Goal: Find contact information: Find contact information

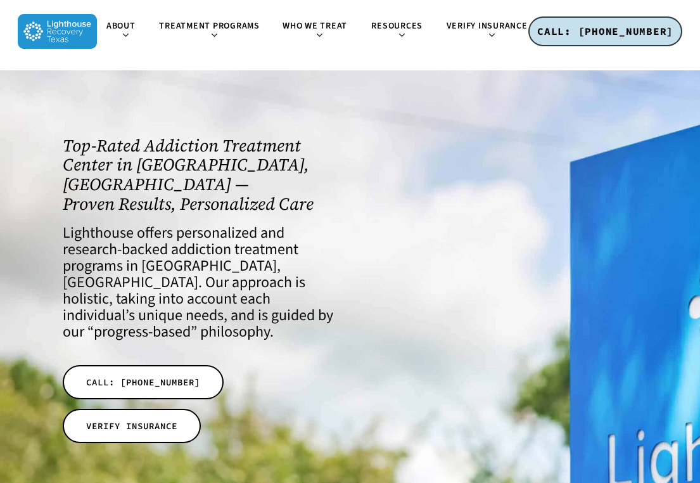
scroll to position [1, 0]
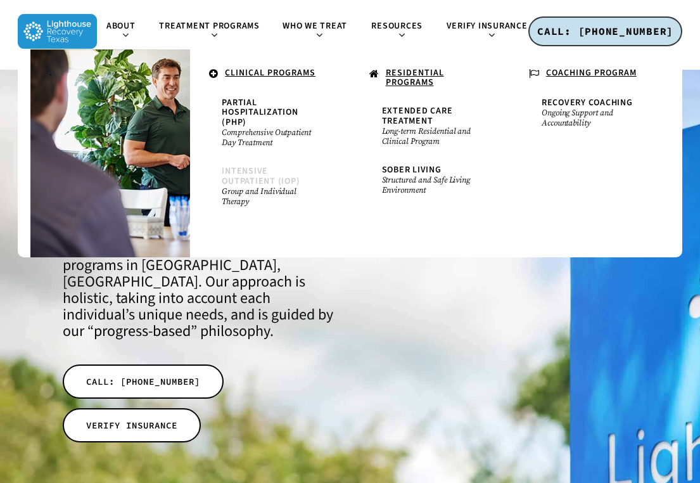
click at [252, 174] on span "Intensive Outpatient (IOP)" at bounding box center [261, 176] width 78 height 22
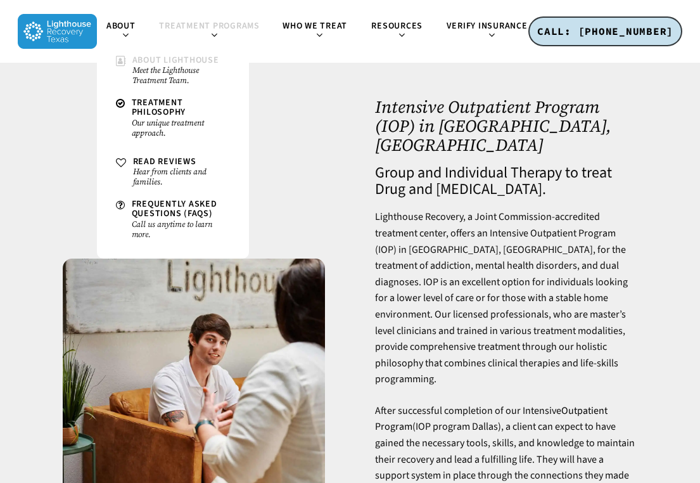
click at [132, 60] on span "About Lighthouse" at bounding box center [175, 60] width 87 height 13
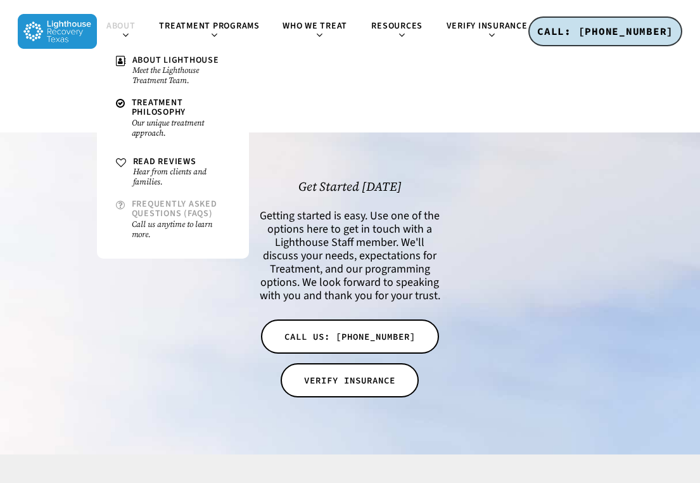
scroll to position [2862, 0]
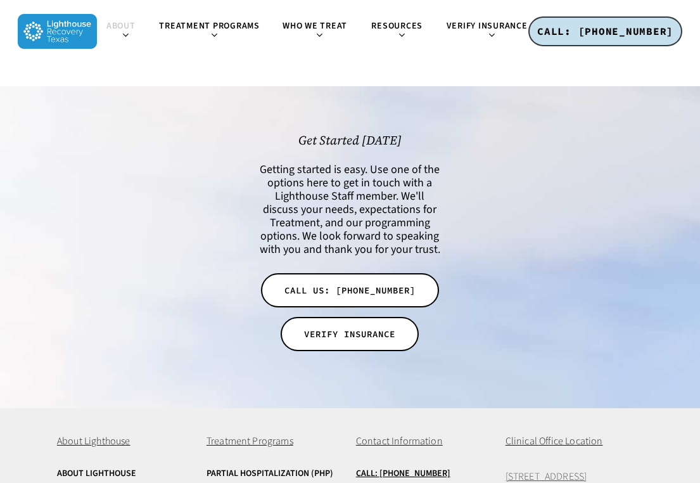
click at [552, 470] on span "[STREET_ADDRESS]" at bounding box center [547, 477] width 82 height 14
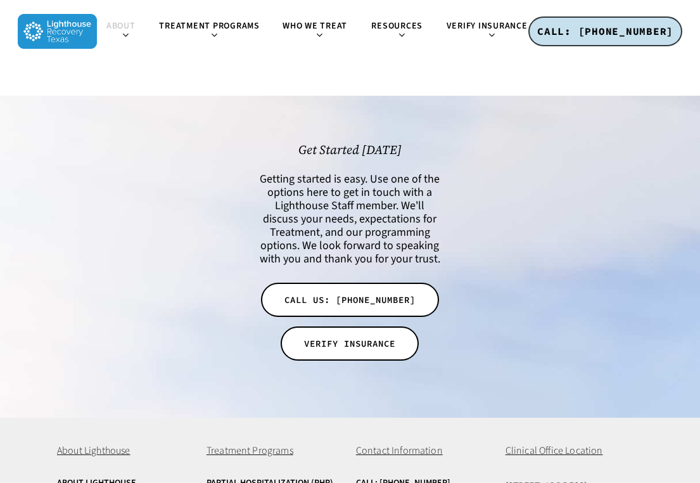
scroll to position [2862, 0]
